Goal: Information Seeking & Learning: Learn about a topic

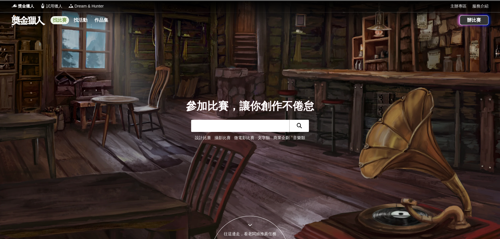
click at [65, 20] on link "找比賽" at bounding box center [59, 20] width 18 height 8
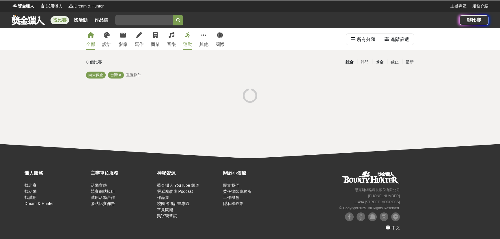
click at [123, 20] on input "search" at bounding box center [144, 20] width 58 height 10
type input "書法"
click at [173, 15] on button "submit" at bounding box center [178, 20] width 10 height 10
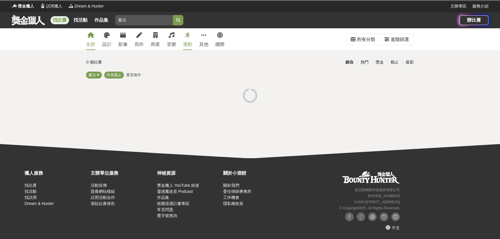
click at [180, 18] on button "submit" at bounding box center [178, 20] width 10 height 10
click at [180, 19] on button "submit" at bounding box center [178, 20] width 10 height 10
click at [160, 22] on input "書法" at bounding box center [144, 20] width 58 height 10
click at [173, 15] on button "submit" at bounding box center [178, 20] width 10 height 10
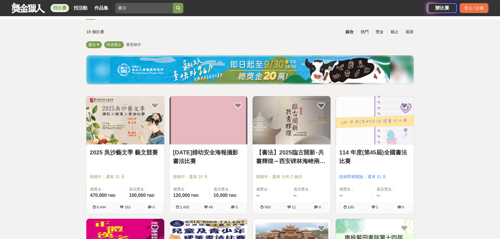
scroll to position [52, 0]
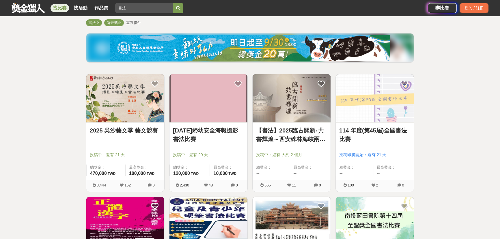
click at [264, 133] on link "114 年度(第45屆)全國書法比賽" at bounding box center [374, 134] width 71 height 17
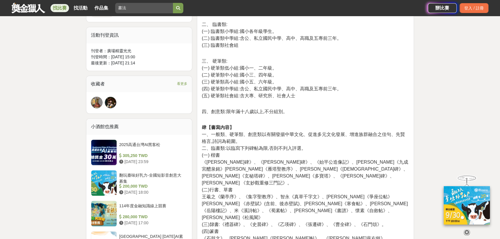
scroll to position [393, 0]
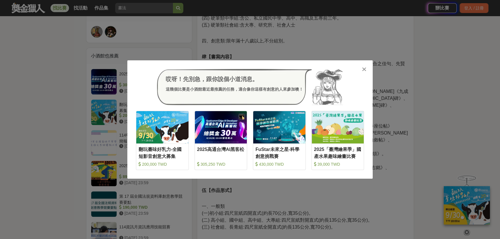
click at [264, 69] on icon at bounding box center [364, 69] width 4 height 6
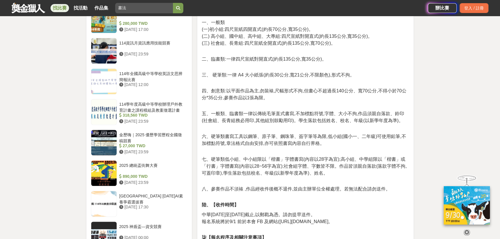
scroll to position [472, 0]
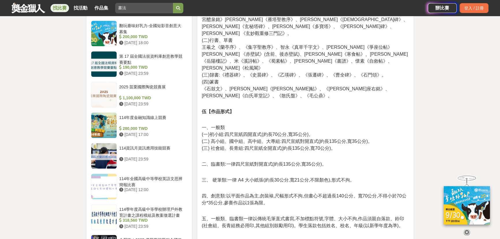
click at [264, 232] on icon at bounding box center [466, 232] width 6 height 6
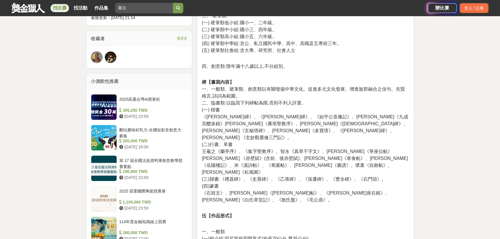
scroll to position [367, 0]
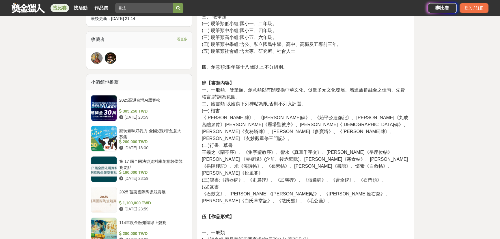
click at [230, 89] on span "一、一般類、硬筆類、創意類以有關發揚中華文化、促進多元文化發展、增進族群融合之佳句、先賢格言,詩詞為範圍。" at bounding box center [303, 93] width 203 height 12
click at [264, 101] on span "二、臨書類:以臨寫下列碑帖為限,否則不列入評選。" at bounding box center [254, 103] width 104 height 5
click at [264, 111] on p "肆【書寫內容】 一、一般類、硬筆類、創意類以有關發揚中華文化、促進多元文化發展、增進族群融合之佳句、先賢格言,詩詞為範圍。 二、臨書類:以臨寫下列碑帖為限,否…" at bounding box center [305, 139] width 207 height 131
click at [264, 121] on span "《[PERSON_NAME]碑》、《[PERSON_NAME]碑》、《始平公造像記》、[PERSON_NAME]《九成宮醴泉銘》[PERSON_NAME]《雁…" at bounding box center [305, 128] width 206 height 26
click at [264, 126] on span "《[PERSON_NAME]碑》、《[PERSON_NAME]碑》、《始平公造像記》、[PERSON_NAME]《九成宮醴泉銘》[PERSON_NAME]《雁…" at bounding box center [305, 128] width 206 height 26
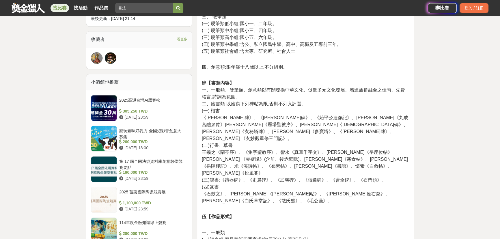
scroll to position [525, 0]
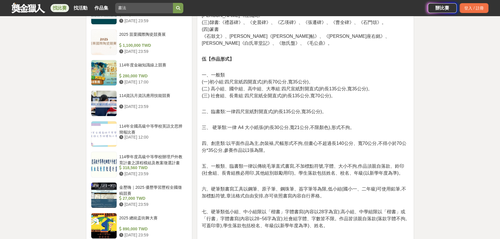
click at [264, 134] on p "四、創意類:以平面作品為主,勿裝裱,尺幅形式不拘,但畫心不超過長140公分、寬70公分,不得小於70公分*35公分,參賽作品以1張為限。" at bounding box center [305, 144] width 207 height 20
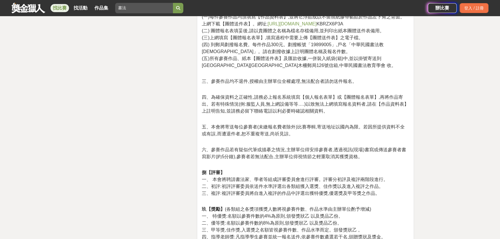
scroll to position [734, 0]
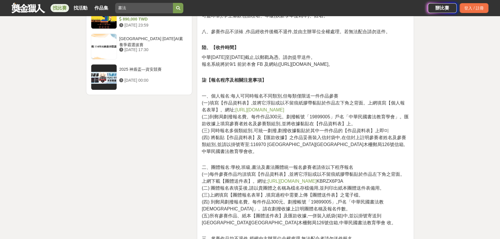
click at [264, 179] on link "[URL][DOMAIN_NAME]" at bounding box center [291, 181] width 49 height 5
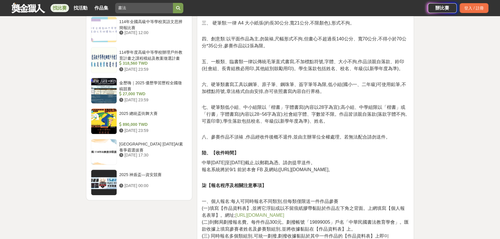
scroll to position [629, 0]
drag, startPoint x: 280, startPoint y: 148, endPoint x: 285, endPoint y: 149, distance: 5.3
click at [264, 167] on span "報名系統將於9/1 前於本會 FB 及網站([URL][DOMAIN_NAME]。" at bounding box center [267, 169] width 131 height 5
click at [264, 134] on span "八、參賽作品不須裱 ,作品經收件後概不退件,並由主辦單位全權處理。若無法配合請勿送件。" at bounding box center [296, 136] width 188 height 5
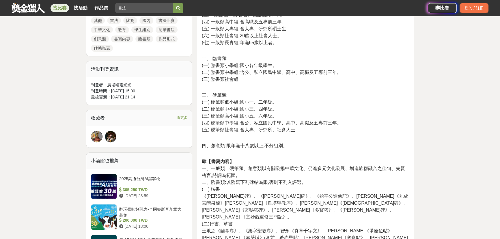
scroll to position [131, 0]
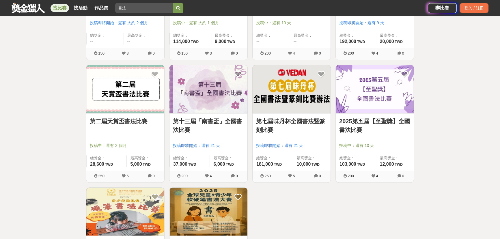
scroll to position [420, 0]
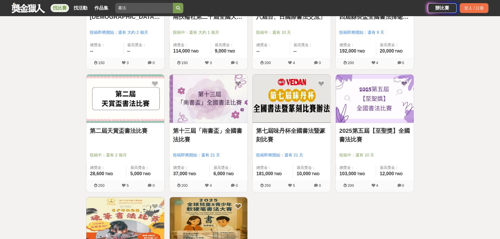
click at [133, 132] on link "第二屆天賞盃書法比賽" at bounding box center [125, 130] width 71 height 9
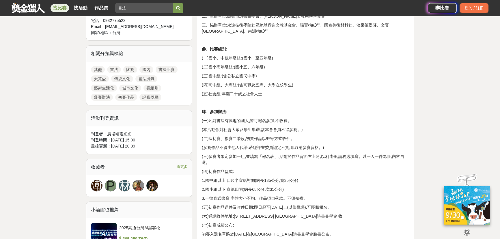
scroll to position [184, 0]
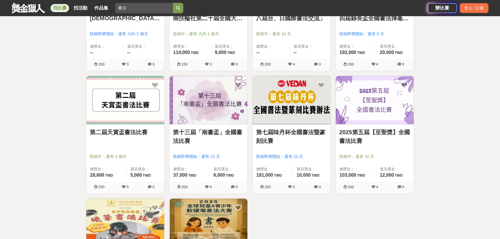
scroll to position [420, 0]
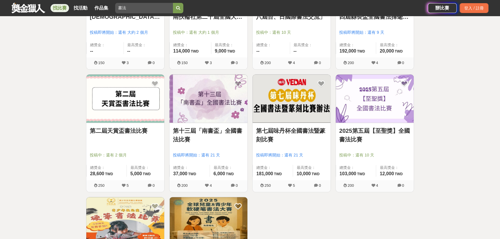
click at [211, 134] on link "第十三屆「南書盃」全國書法比賽" at bounding box center [208, 134] width 71 height 17
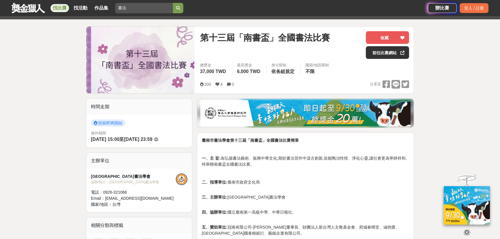
scroll to position [26, 0]
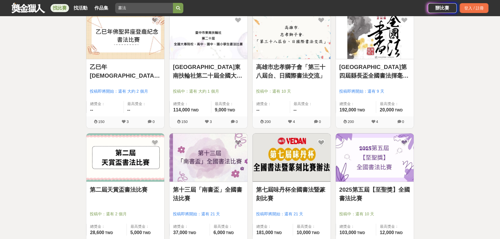
scroll to position [314, 0]
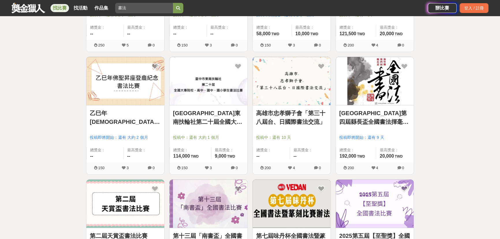
click at [196, 118] on link "[GEOGRAPHIC_DATA]東南扶輪社第二十屆全國大專院校、高中、國中、國小學生書法比賽" at bounding box center [208, 117] width 71 height 17
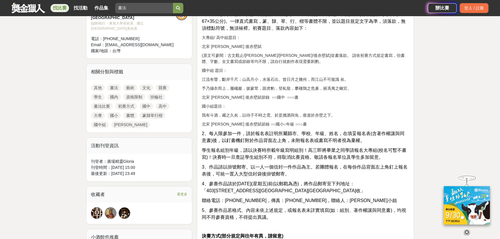
scroll to position [236, 0]
click at [250, 113] on p "我有斗酒，藏之久矣，以待子不時之需。於是攜酒與魚，復遊於赤壁之下。" at bounding box center [305, 116] width 207 height 6
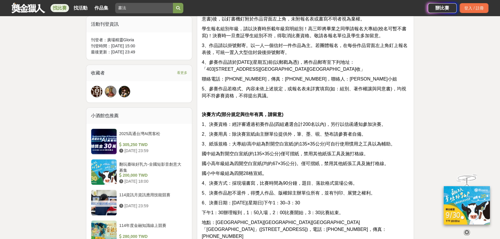
scroll to position [367, 0]
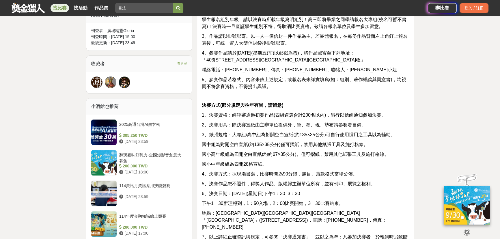
click at [237, 162] on span "國小中年級組為四開28格宣紙。" at bounding box center [234, 164] width 65 height 5
click at [264, 161] on p "國小中年級組為四開28格宣紙。" at bounding box center [305, 164] width 207 height 7
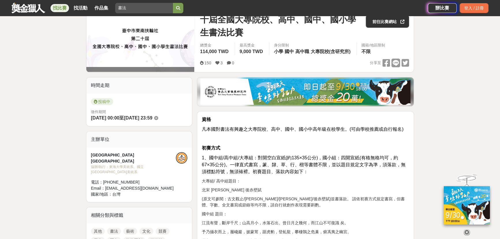
scroll to position [52, 0]
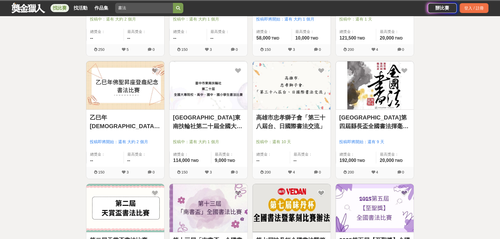
scroll to position [314, 0]
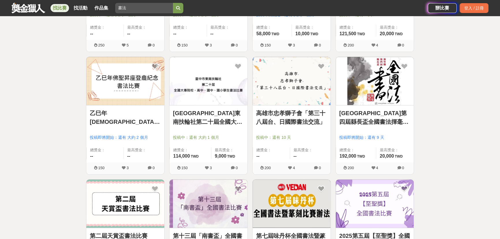
click at [150, 113] on link "乙巳年[DEMOGRAPHIC_DATA]聖昇座登龕紀念書法比賽" at bounding box center [125, 117] width 71 height 17
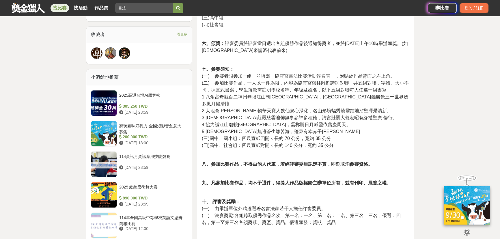
scroll to position [367, 0]
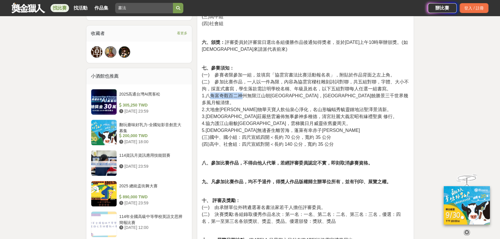
drag, startPoint x: 211, startPoint y: 94, endPoint x: 240, endPoint y: 94, distance: 29.1
click at [240, 94] on span "1.八角富奇觀百二神州無限江山朝[GEOGRAPHIC_DATA]，[GEOGRAPHIC_DATA]饒勝景三千世界幾多風月暢清懷。" at bounding box center [305, 99] width 206 height 12
click at [264, 116] on p "七、參賽須知： (一) 參賽者限參加一組，並填寫「協雲宮書法比賽活動報名表」，附貼於作品背面之左上角。 (二) 參加比賽作品，一人以一件為限，內容為協雲宮樑柱…" at bounding box center [305, 106] width 207 height 83
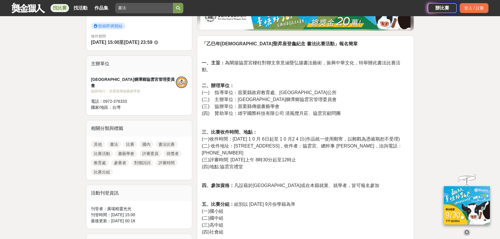
scroll to position [52, 0]
